Goal: Use online tool/utility: Use online tool/utility

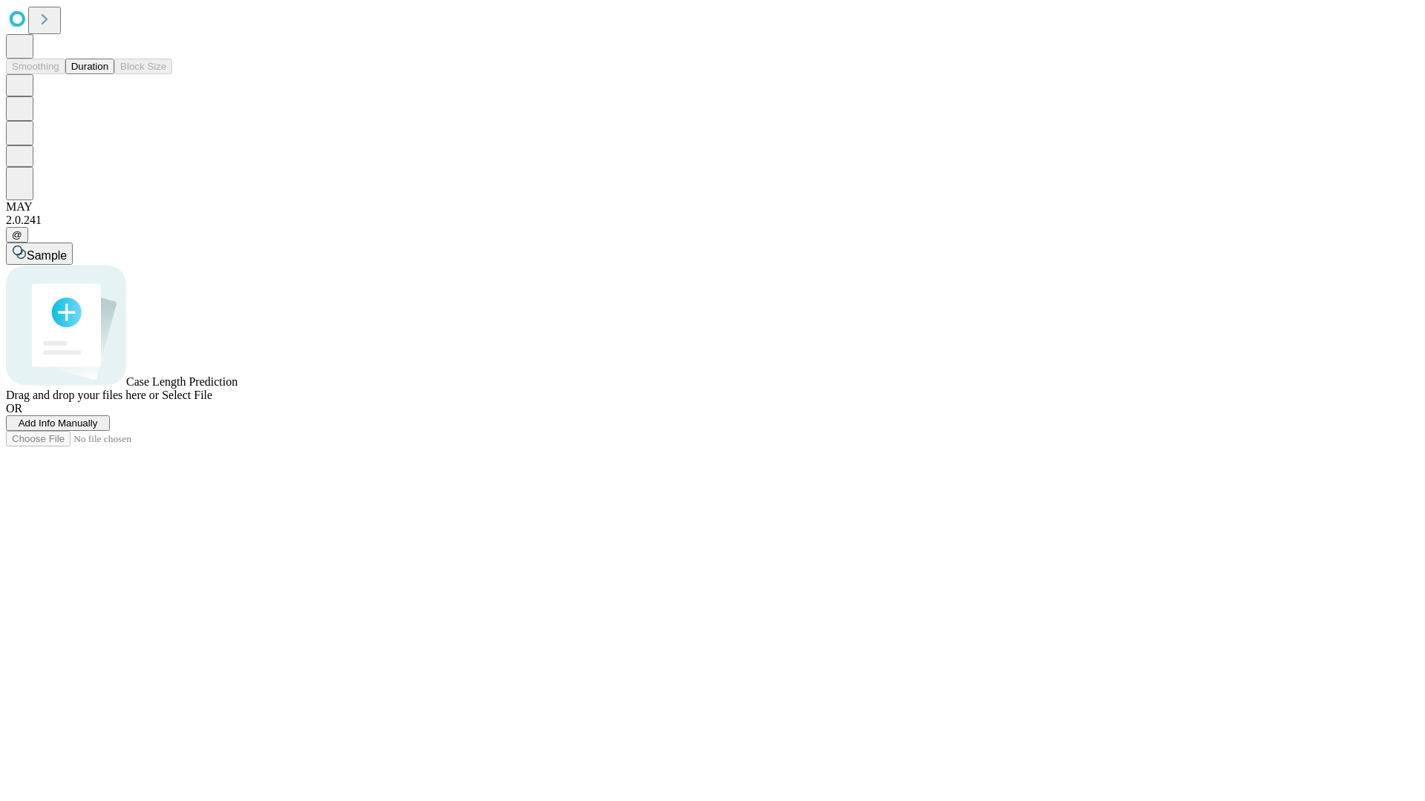
click at [212, 401] on span "Select File" at bounding box center [187, 395] width 50 height 13
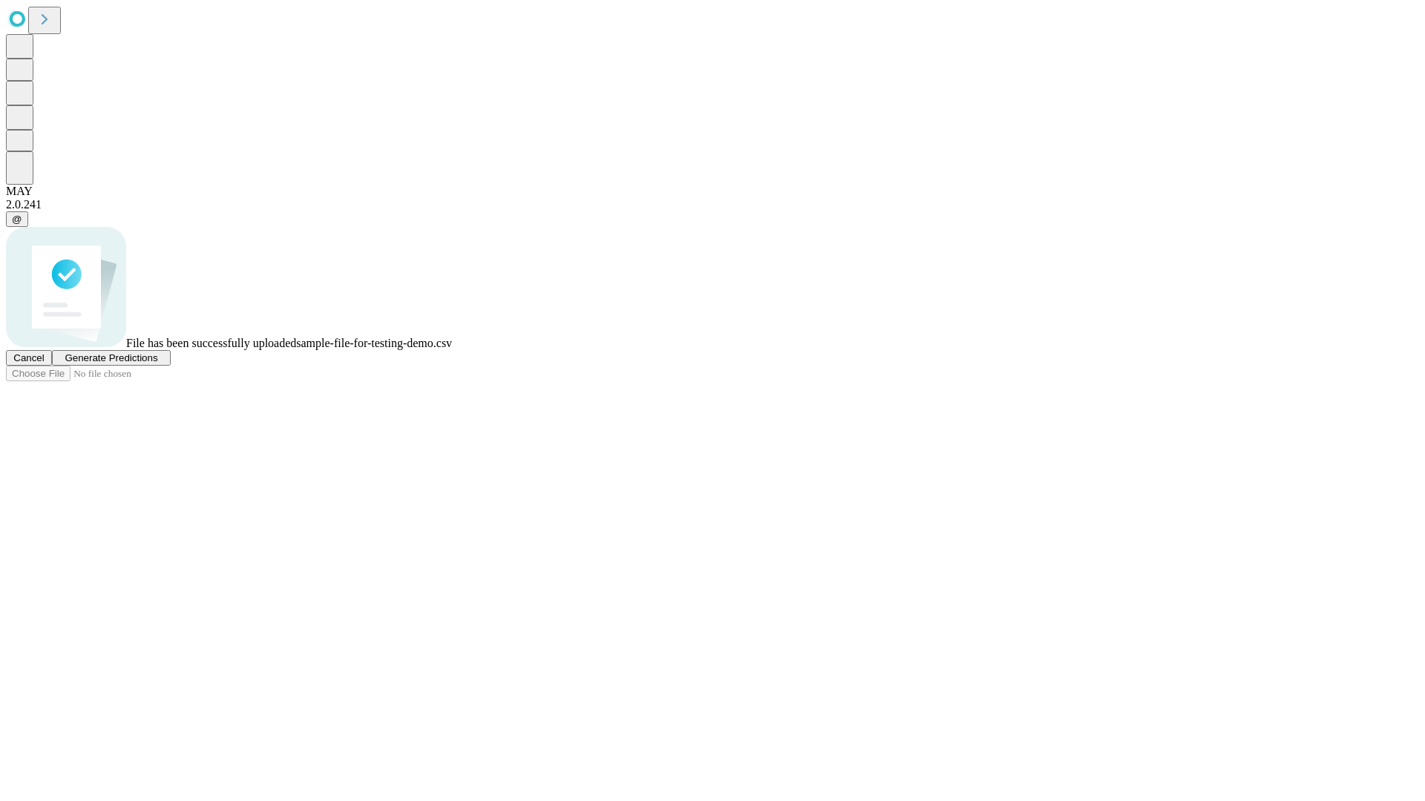
click at [157, 364] on span "Generate Predictions" at bounding box center [111, 357] width 93 height 11
